Goal: Information Seeking & Learning: Understand process/instructions

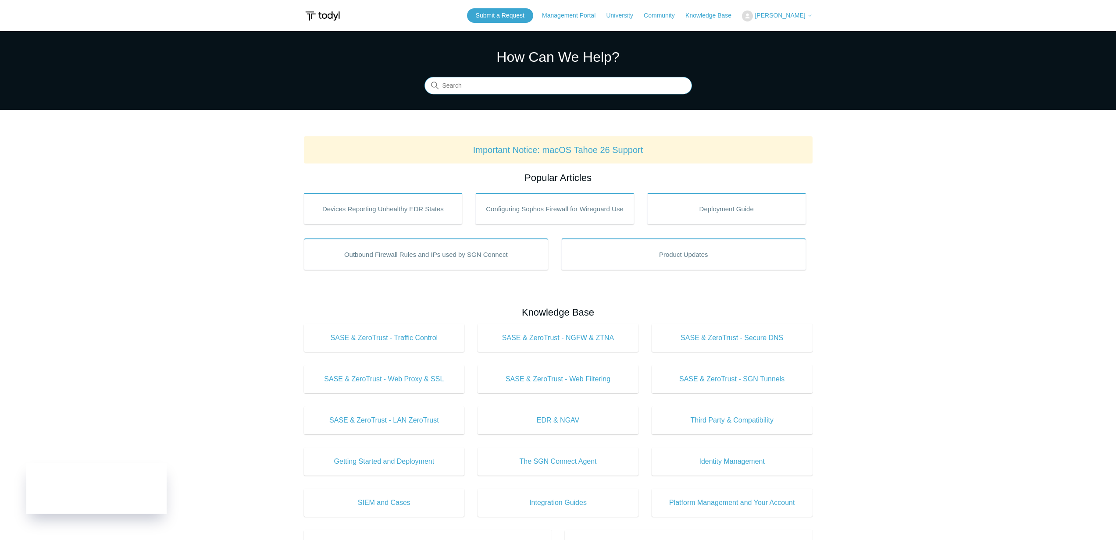
click at [469, 84] on input "Search" at bounding box center [557, 86] width 267 height 18
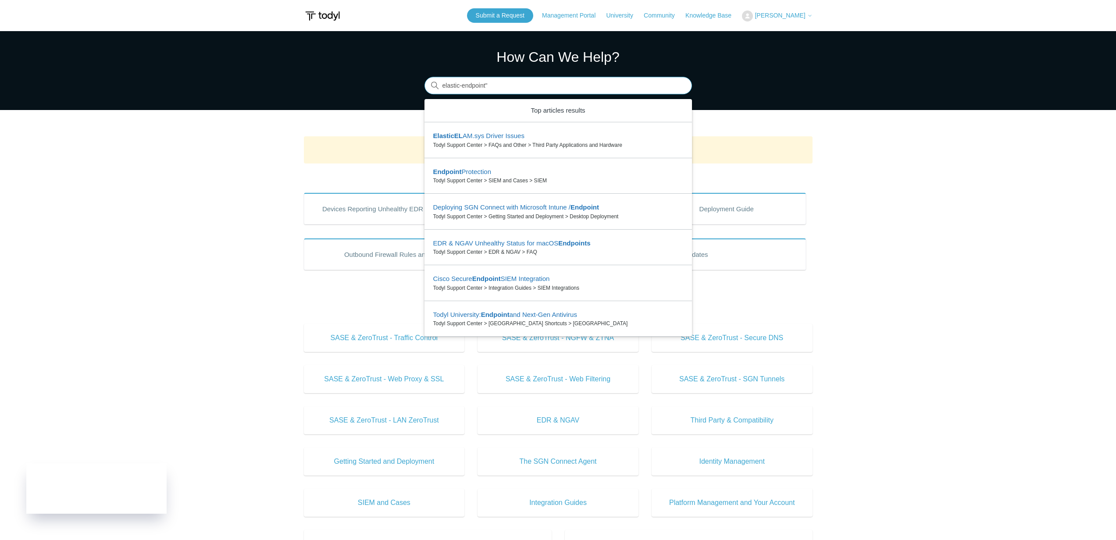
click at [441, 85] on input "elastic-endpoint"" at bounding box center [557, 86] width 267 height 18
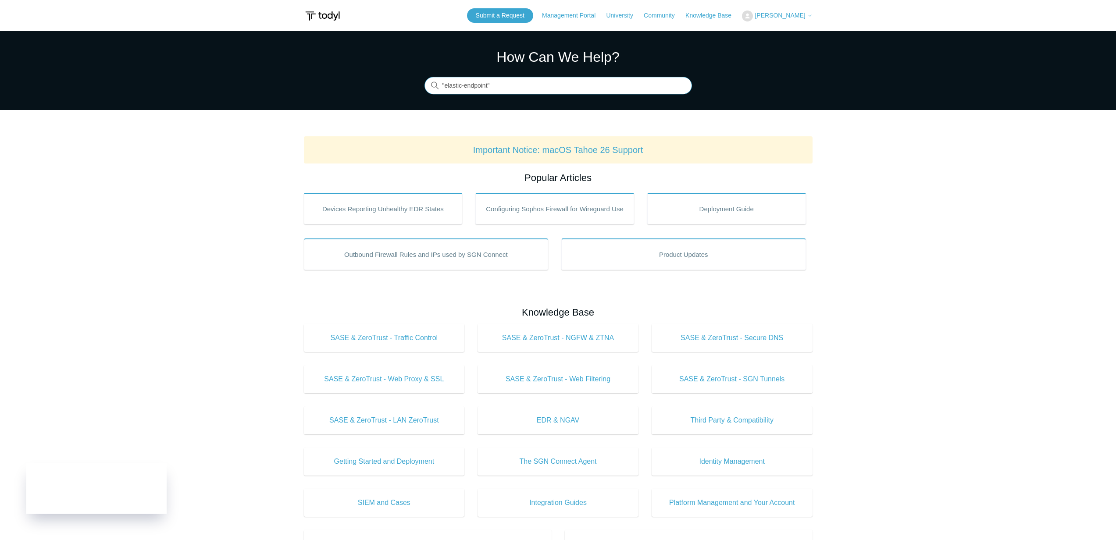
type input ""elastic-endpoint""
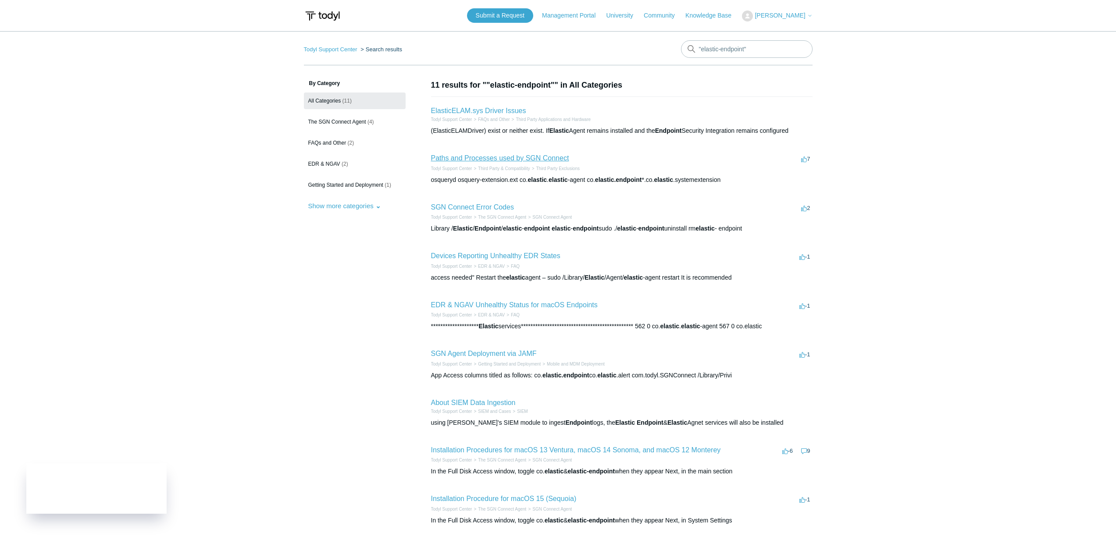
click at [497, 160] on link "Paths and Processes used by SGN Connect" at bounding box center [500, 157] width 138 height 7
click at [498, 209] on link "SGN Connect Error Codes" at bounding box center [472, 206] width 83 height 7
click at [738, 49] on input ""elastic-endpoint"" at bounding box center [747, 49] width 132 height 18
click at [738, 48] on input ""elastic-endpoint"" at bounding box center [747, 49] width 132 height 18
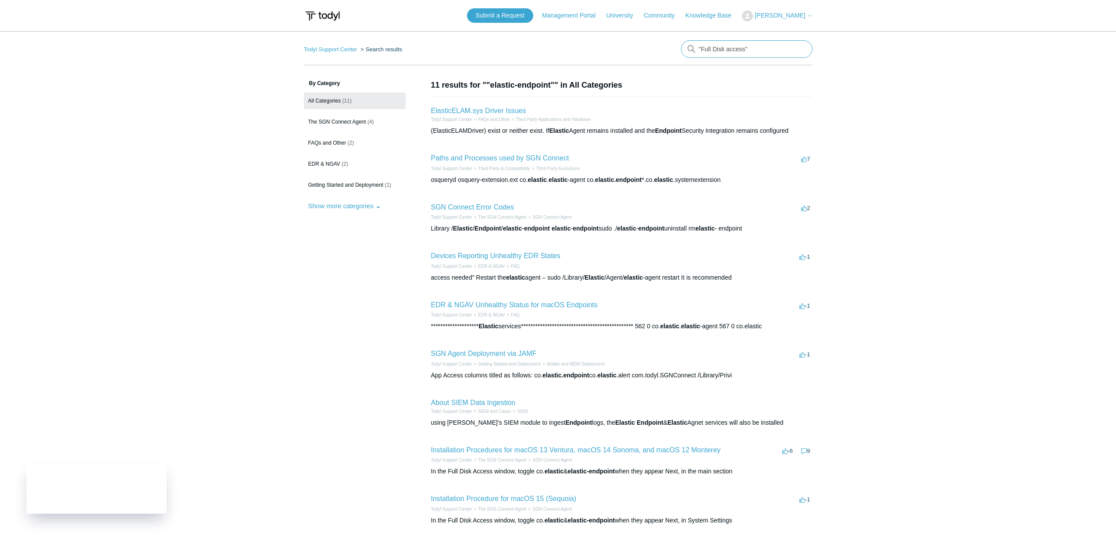
type input ""Full Disk access""
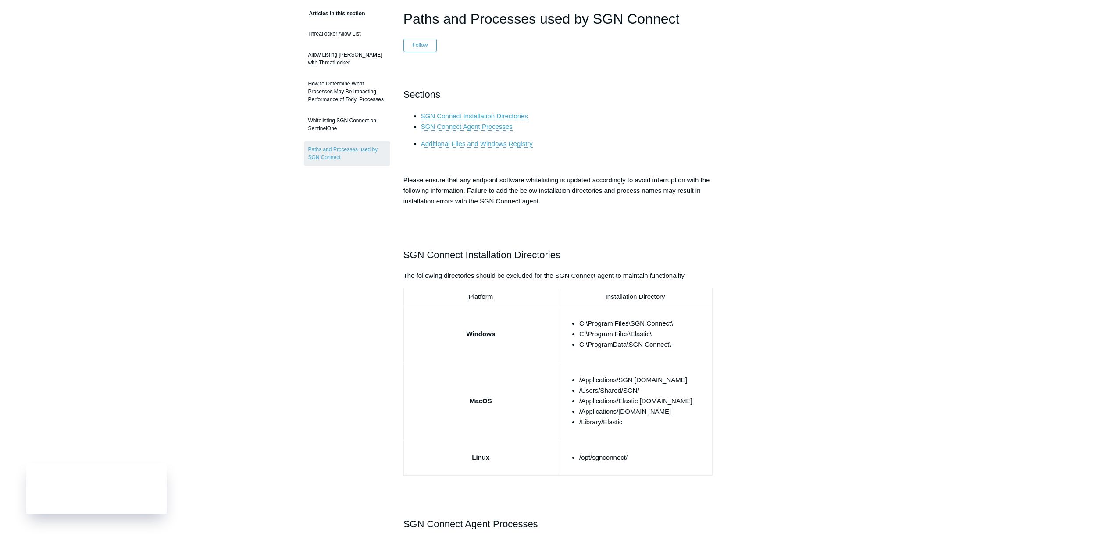
scroll to position [73, 0]
drag, startPoint x: 576, startPoint y: 374, endPoint x: 658, endPoint y: 429, distance: 98.6
click at [658, 430] on td "/Applications/SGN Connect.app /Users/Shared/SGN/ /Applications/Elastic Security…" at bounding box center [635, 400] width 154 height 78
click at [659, 430] on td "/Applications/SGN Connect.app /Users/Shared/SGN/ /Applications/Elastic Security…" at bounding box center [635, 400] width 154 height 78
drag, startPoint x: 654, startPoint y: 426, endPoint x: 576, endPoint y: 368, distance: 97.1
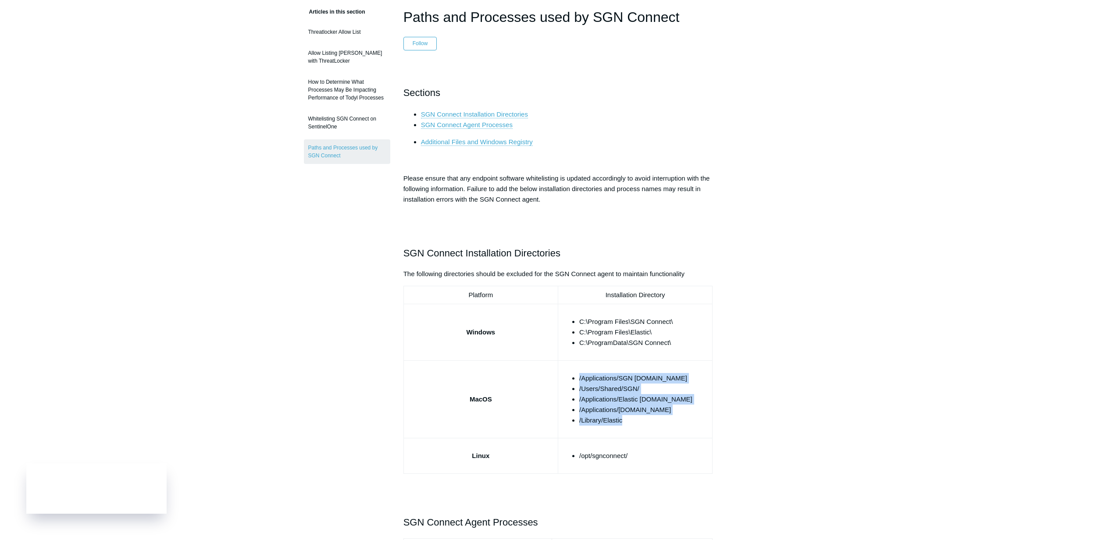
click at [575, 366] on td "/Applications/SGN Connect.app /Users/Shared/SGN/ /Applications/Elastic Security…" at bounding box center [635, 400] width 154 height 78
click at [576, 368] on td "/Applications/SGN Connect.app /Users/Shared/SGN/ /Applications/Elastic Security…" at bounding box center [635, 400] width 154 height 78
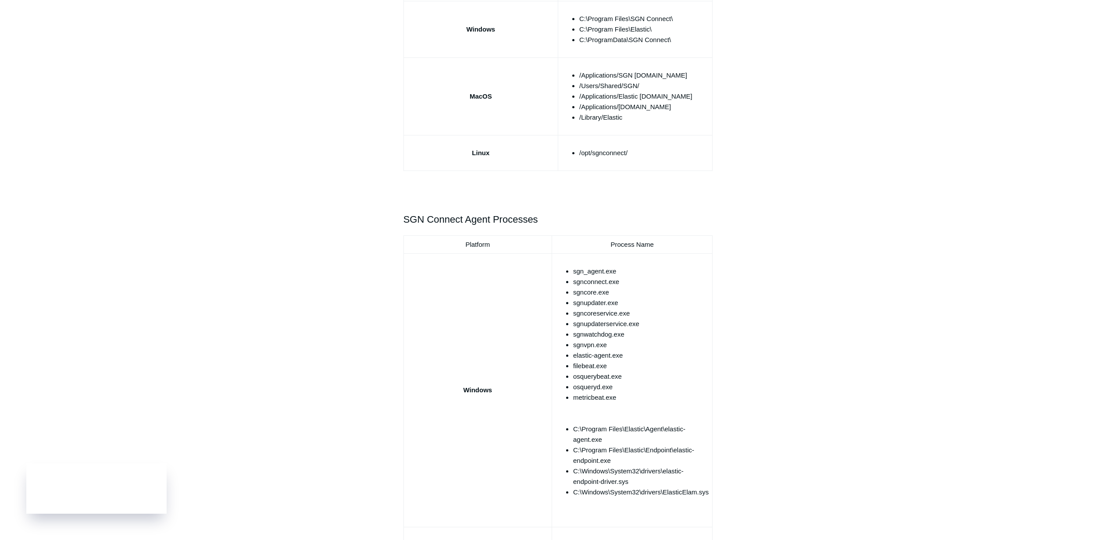
scroll to position [651, 0]
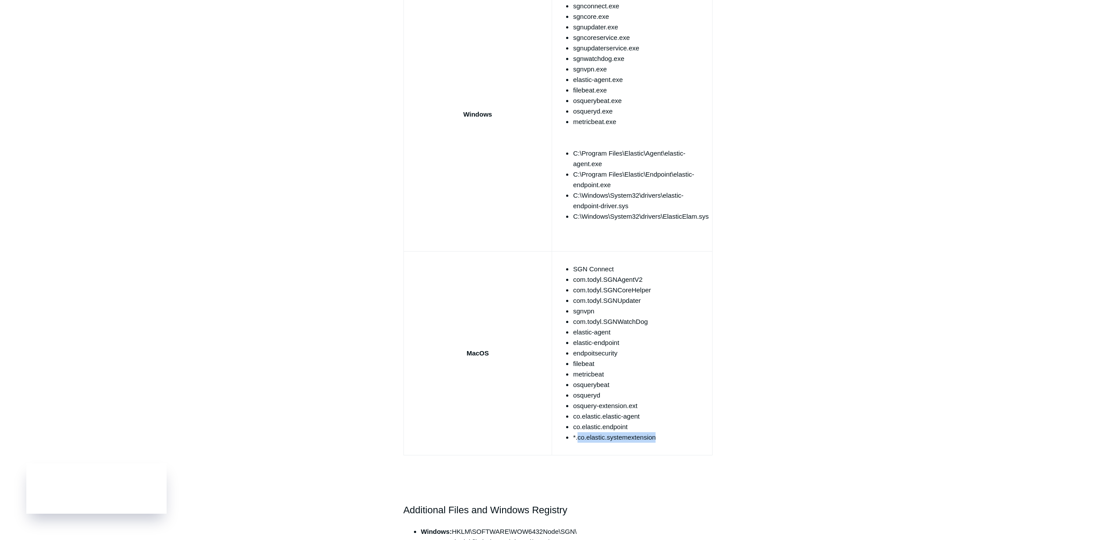
drag, startPoint x: 657, startPoint y: 437, endPoint x: 577, endPoint y: 436, distance: 80.2
click at [577, 436] on li "*.co.elastic.systemextension" at bounding box center [640, 437] width 135 height 11
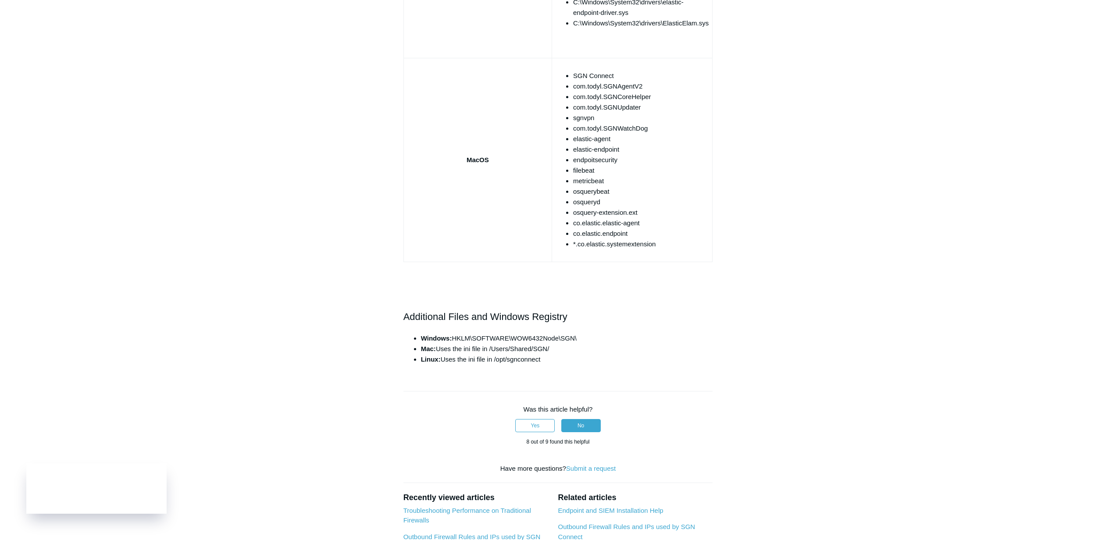
scroll to position [852, 0]
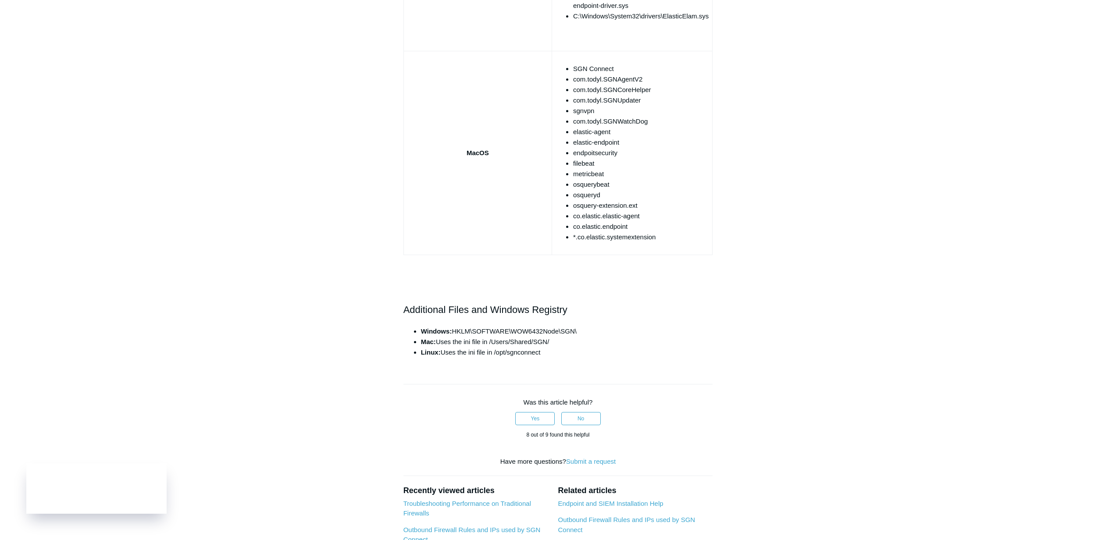
drag, startPoint x: 564, startPoint y: 348, endPoint x: 502, endPoint y: 319, distance: 68.6
click at [564, 348] on li "Linux: Uses the ini file in /opt/sgnconnect" at bounding box center [567, 352] width 292 height 11
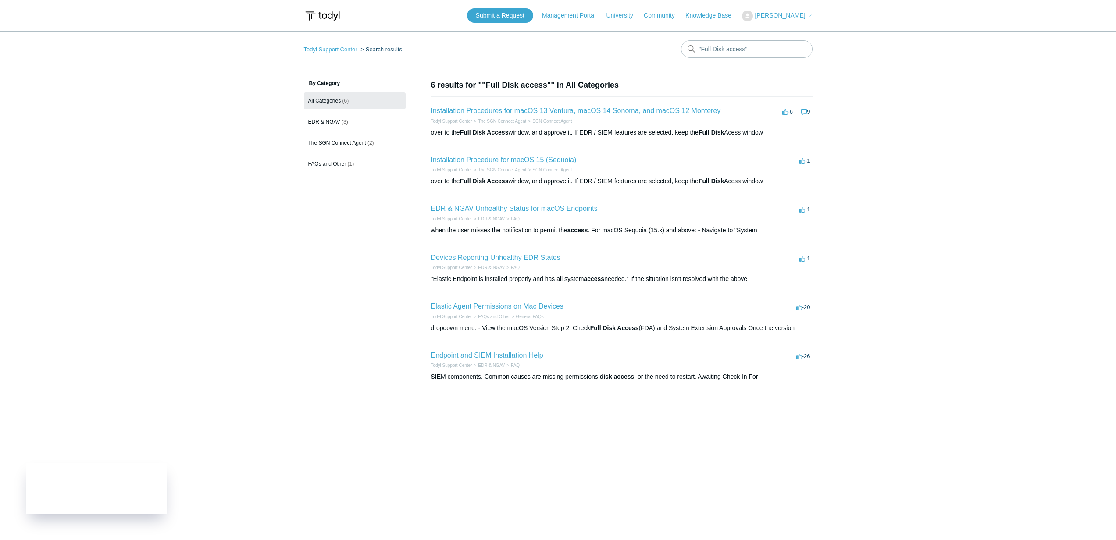
drag, startPoint x: 572, startPoint y: 129, endPoint x: 609, endPoint y: 110, distance: 42.0
click at [572, 129] on div "over to the Full Disk Access window, and approve it. If EDR / SIEM features are…" at bounding box center [621, 132] width 381 height 9
click at [615, 110] on link "Installation Procedures for macOS 13 Ventura, macOS 14 Sonoma, and macOS 12 Mon…" at bounding box center [576, 110] width 290 height 7
click at [515, 164] on link "Installation Procedure for macOS 15 (Sequoia)" at bounding box center [504, 159] width 146 height 7
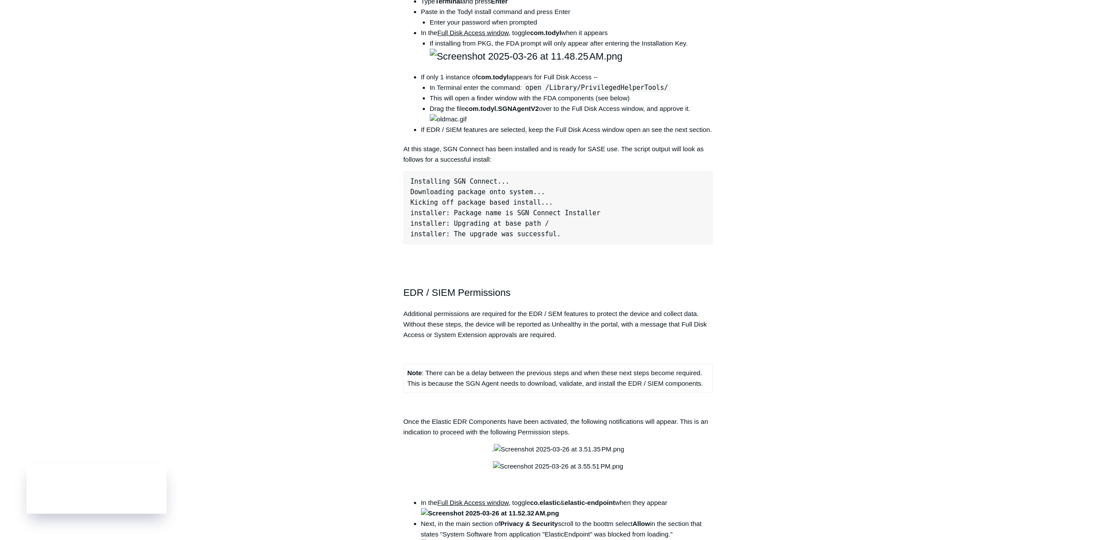
scroll to position [663, 0]
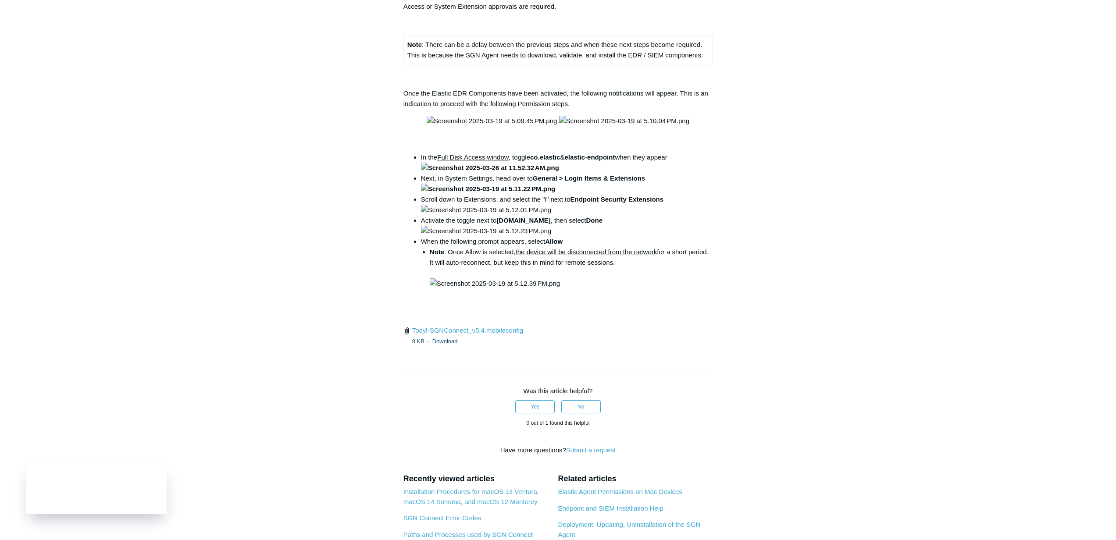
scroll to position [1156, 0]
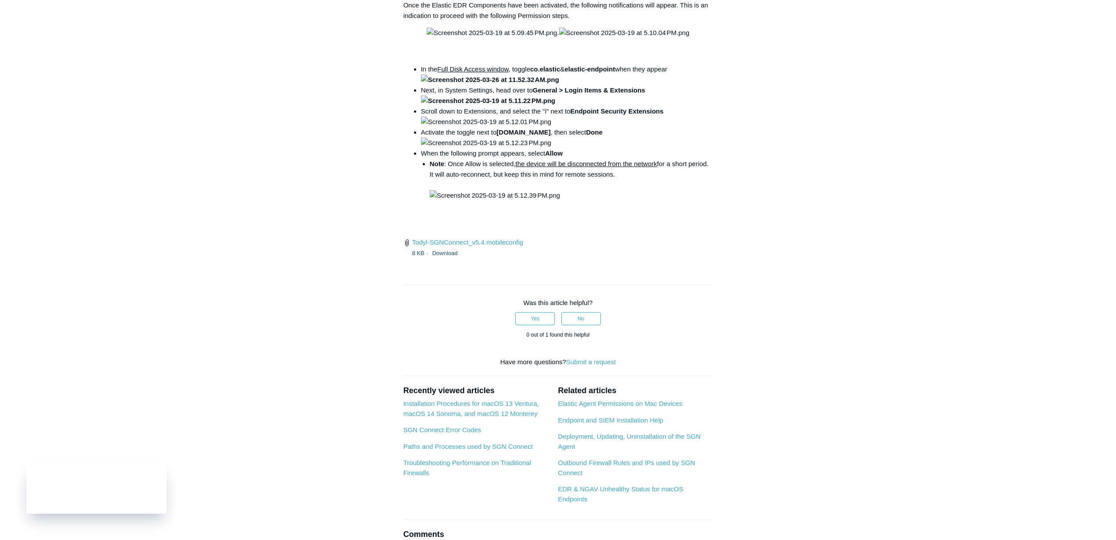
drag, startPoint x: 528, startPoint y: 320, endPoint x: 671, endPoint y: 325, distance: 143.0
copy code "open /Library/PrivilegedHelperTools/"
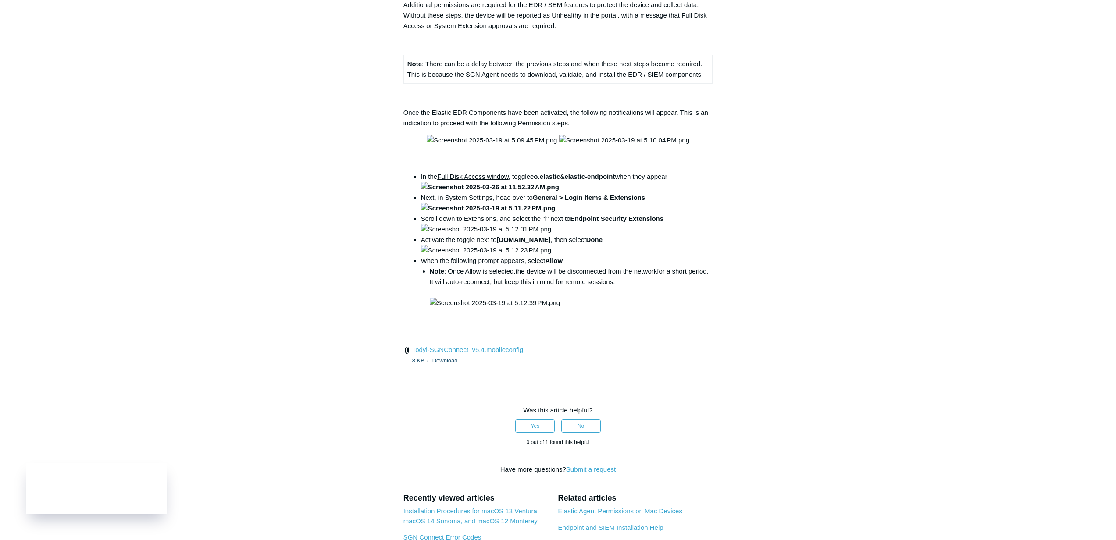
scroll to position [1147, 0]
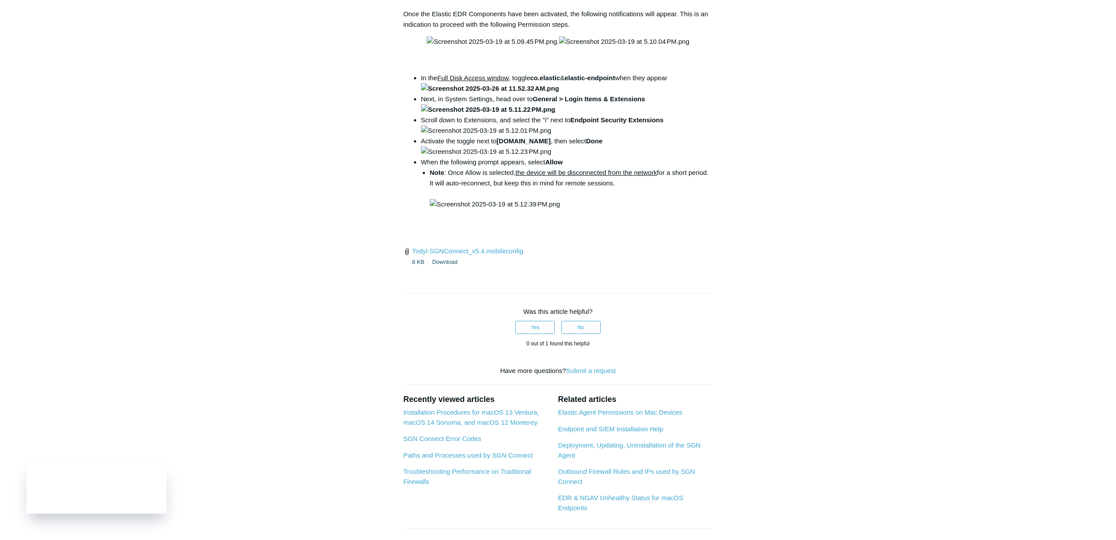
copy code "open /Library/PrivilegedHelperTools/"
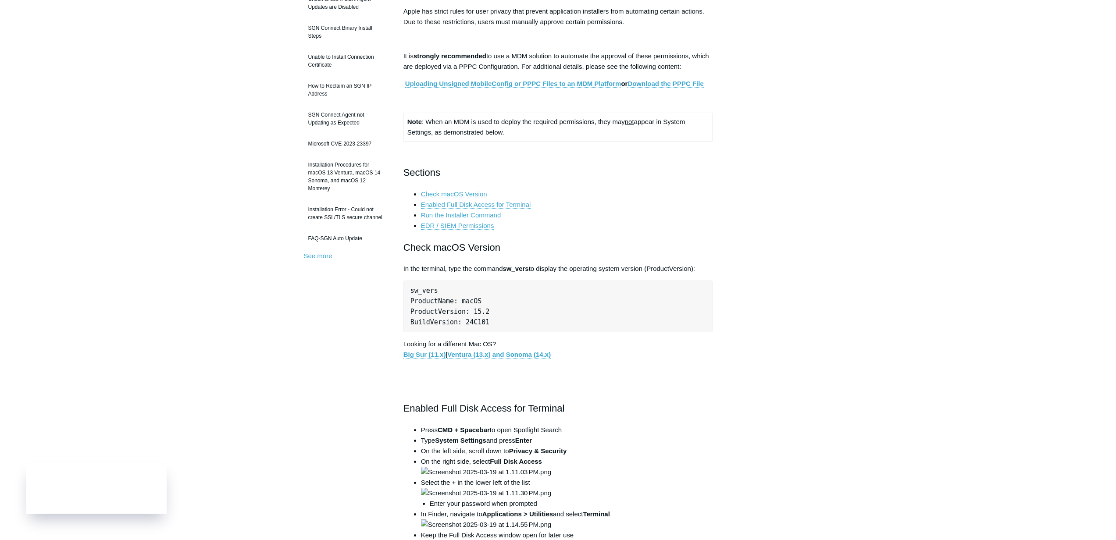
scroll to position [106, 0]
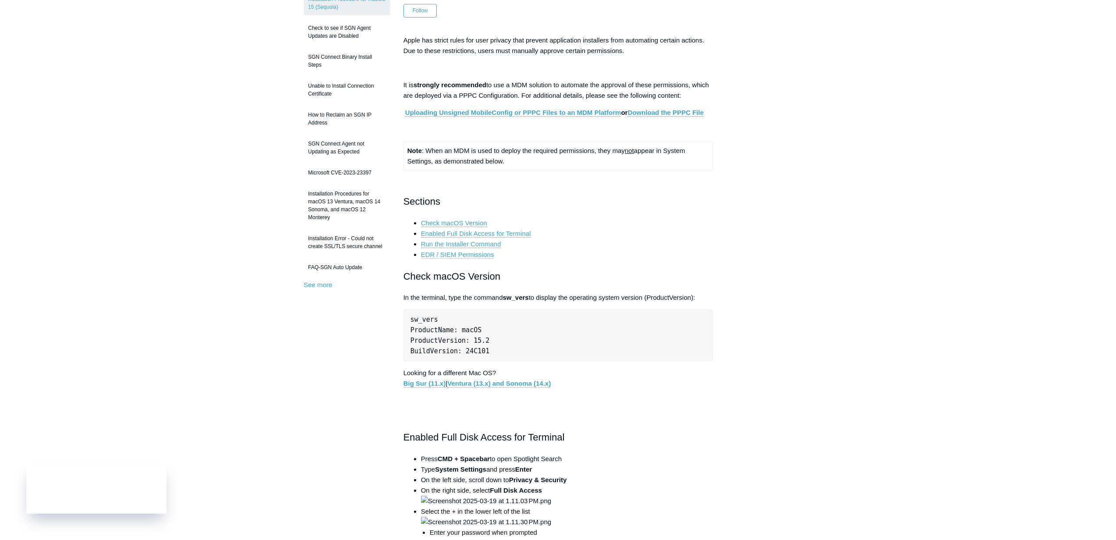
click at [469, 253] on link "EDR / SIEM Permissions" at bounding box center [457, 255] width 73 height 8
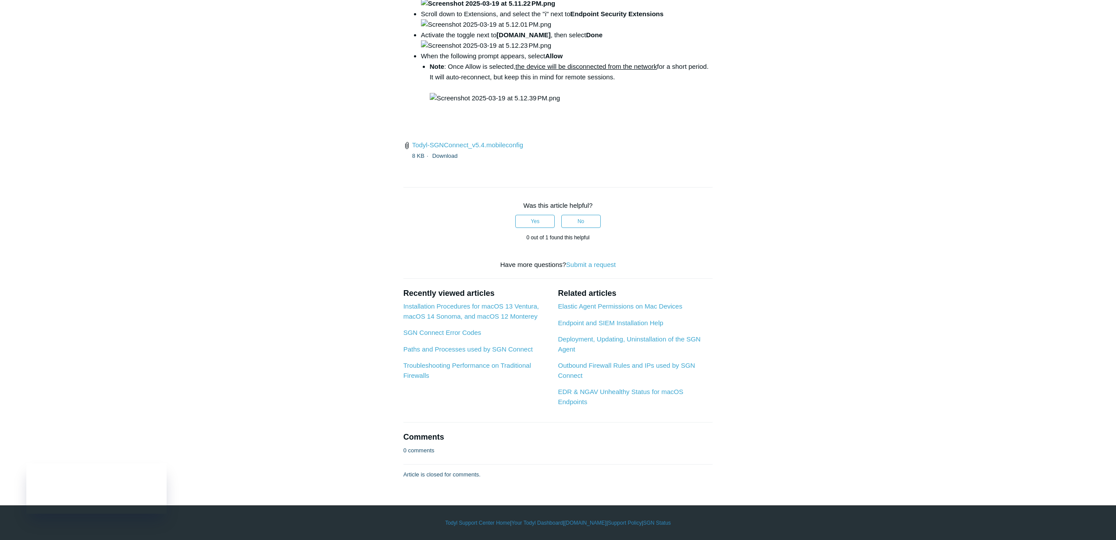
scroll to position [2753, 0]
click at [662, 140] on p at bounding box center [557, 134] width 309 height 11
